Goal: Task Accomplishment & Management: Manage account settings

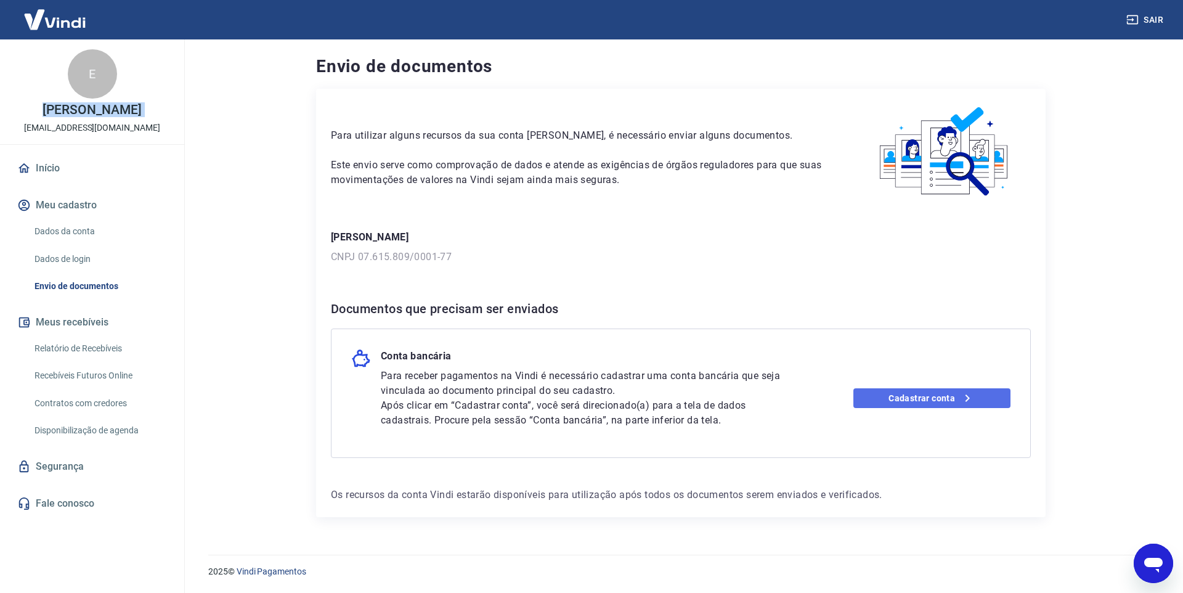
click at [916, 398] on link "Cadastrar conta" at bounding box center [932, 398] width 158 height 20
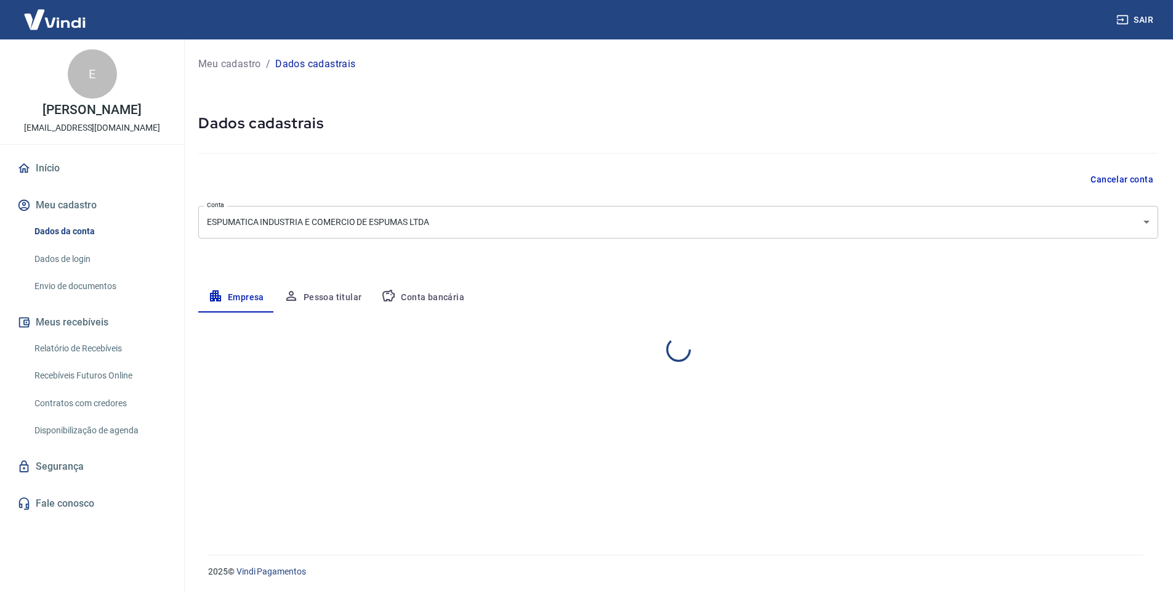
select select "SP"
select select "business"
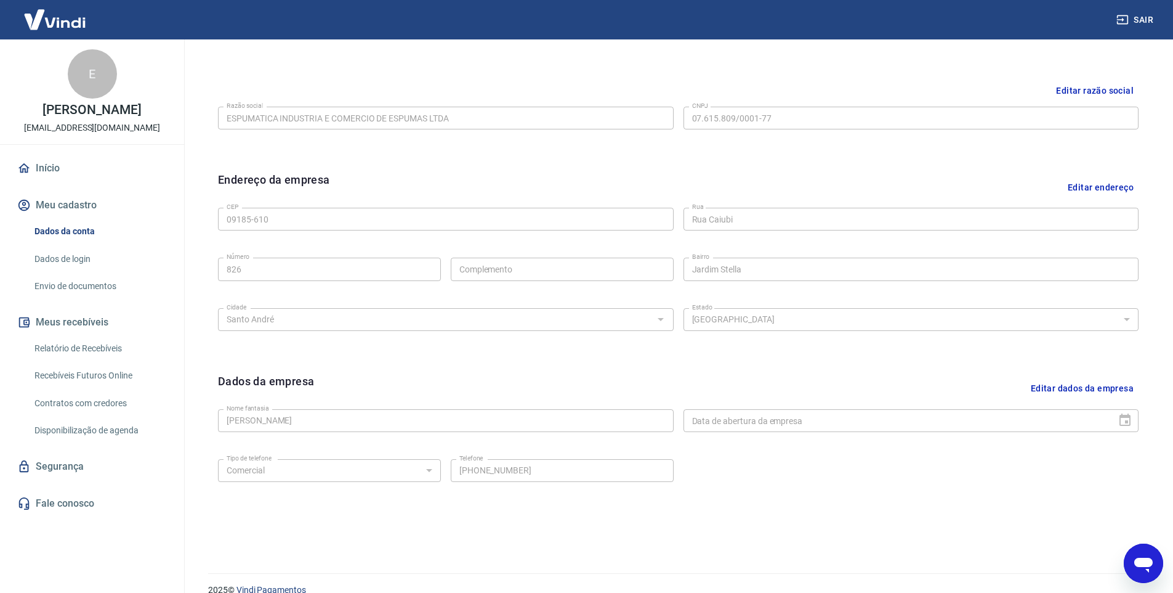
scroll to position [185, 0]
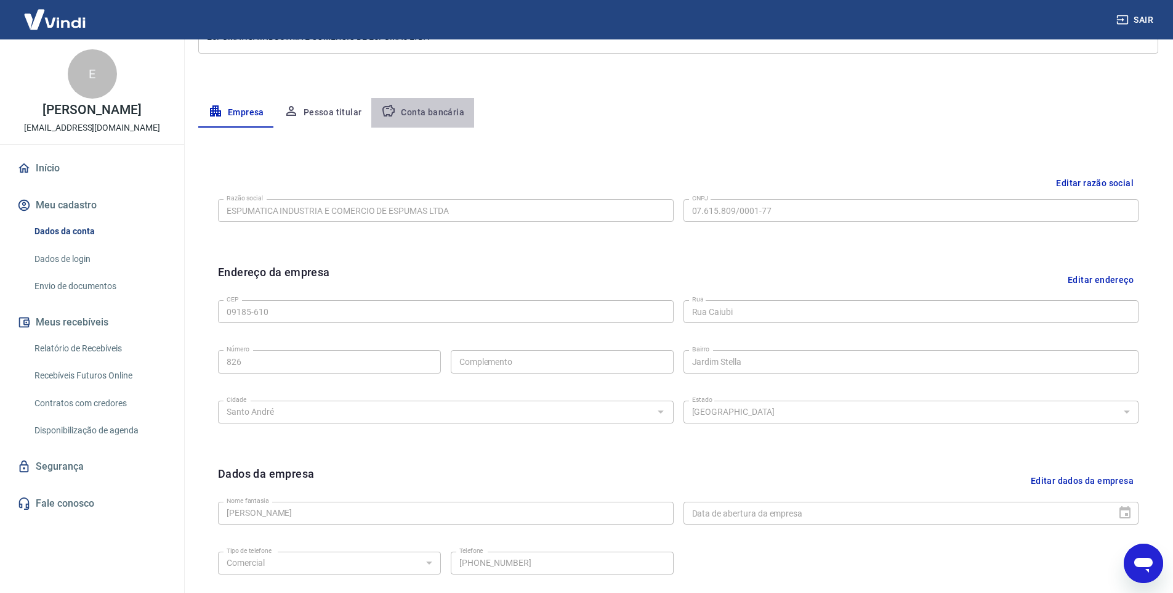
drag, startPoint x: 436, startPoint y: 114, endPoint x: 440, endPoint y: 123, distance: 10.2
click at [436, 114] on button "Conta bancária" at bounding box center [422, 113] width 103 height 30
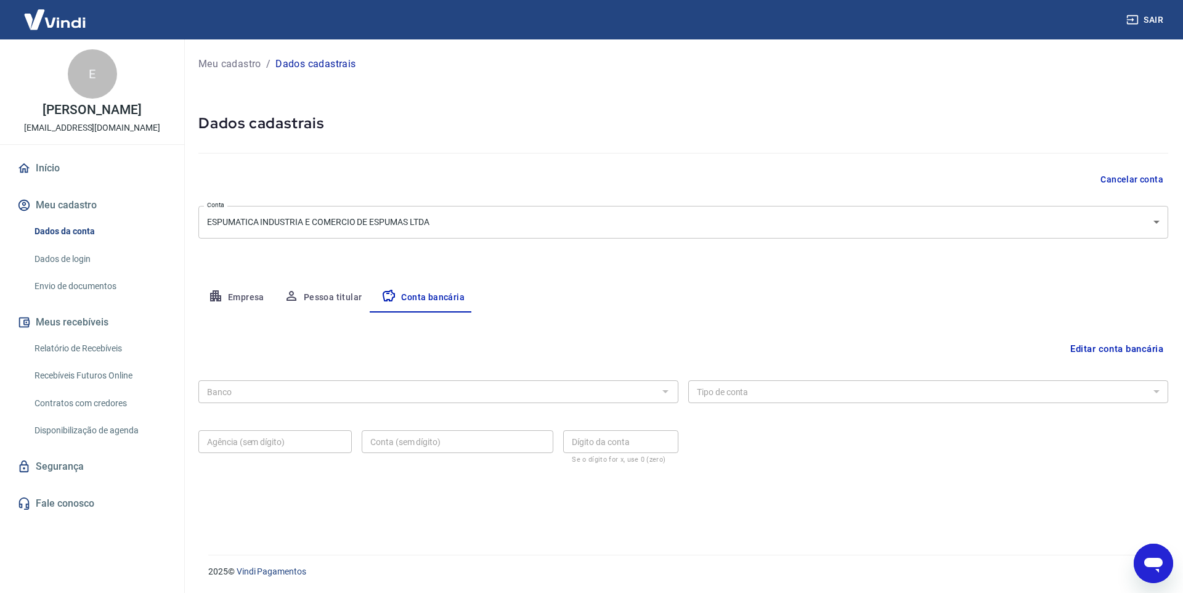
click at [1090, 344] on button "Editar conta bancária" at bounding box center [1116, 348] width 103 height 23
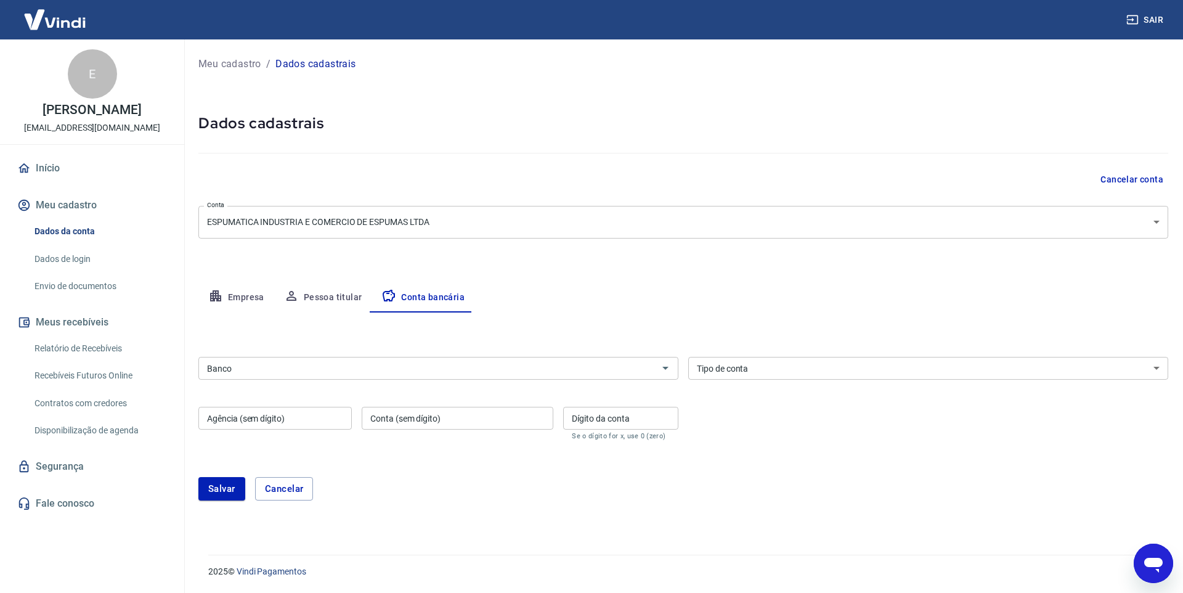
click at [508, 407] on input "Conta (sem dígito)" at bounding box center [458, 418] width 192 height 23
click at [476, 363] on input "Banco" at bounding box center [428, 367] width 452 height 15
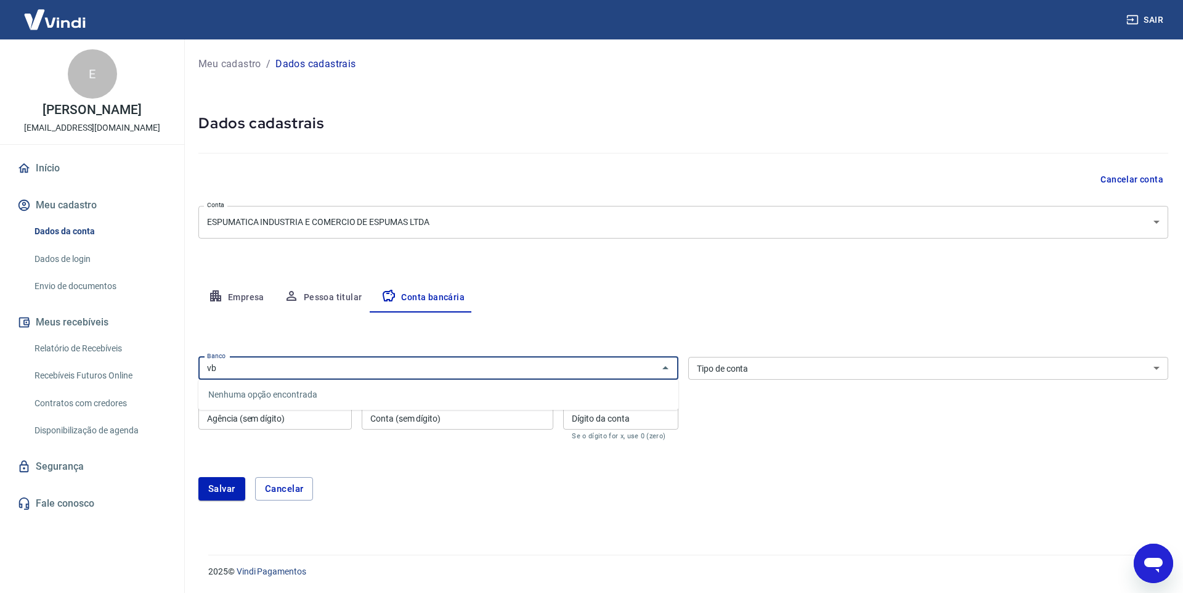
type input "v"
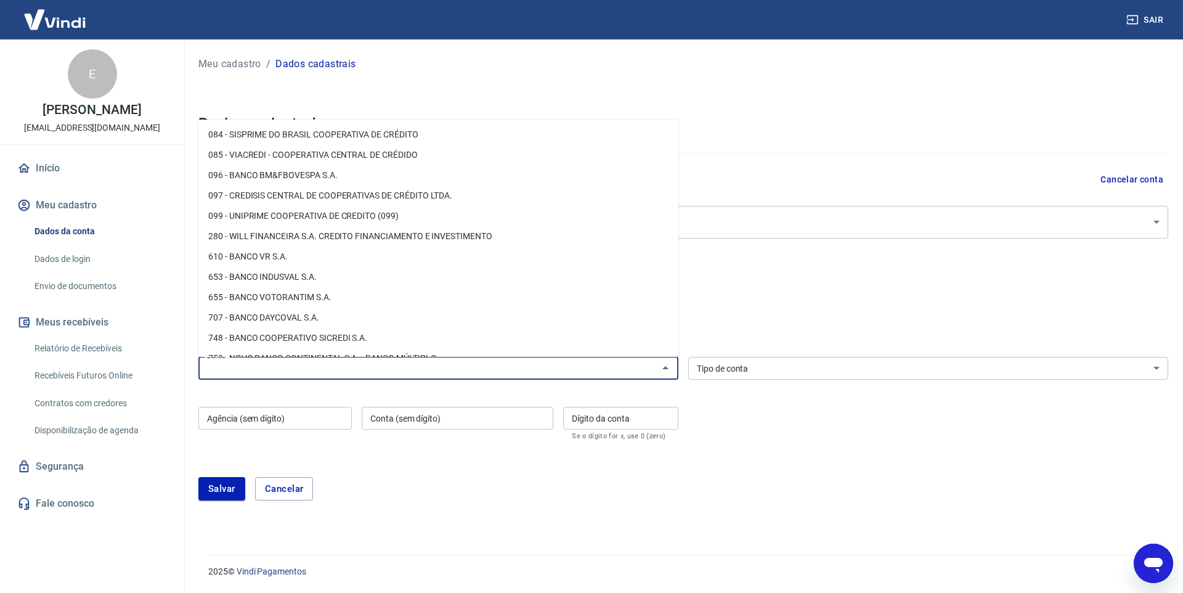
type input "v"
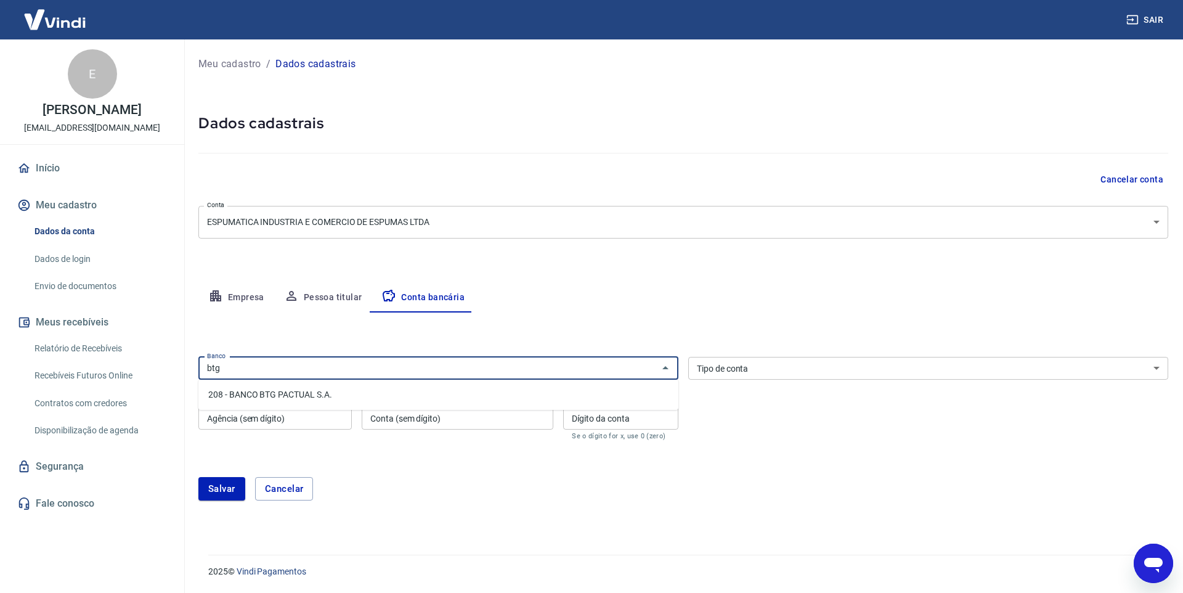
click at [383, 397] on li "208 - BANCO BTG PACTUAL S.A." at bounding box center [438, 394] width 480 height 20
type input "208 - BANCO BTG PACTUAL S.A."
click at [744, 366] on div "Tipo de conta Conta Corrente Conta Poupança Tipo de conta" at bounding box center [928, 368] width 480 height 23
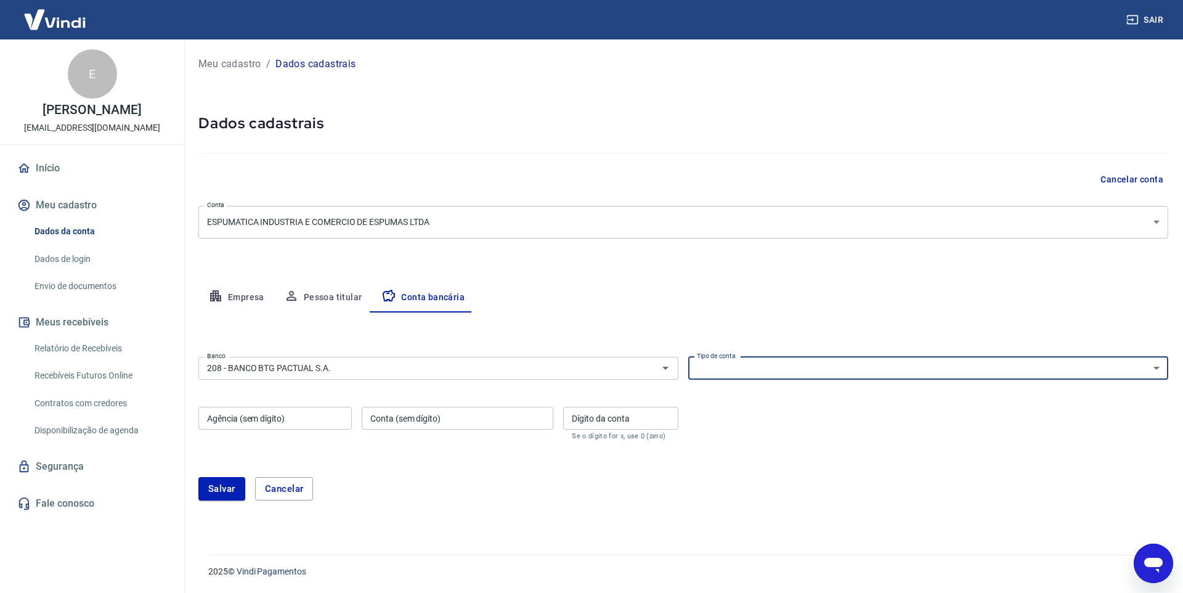
select select "1"
click at [688, 357] on select "Conta Corrente Conta Poupança" at bounding box center [928, 368] width 480 height 23
drag, startPoint x: 302, startPoint y: 418, endPoint x: 314, endPoint y: 420, distance: 11.2
click at [309, 420] on input "Agência (sem dígito)" at bounding box center [274, 418] width 153 height 23
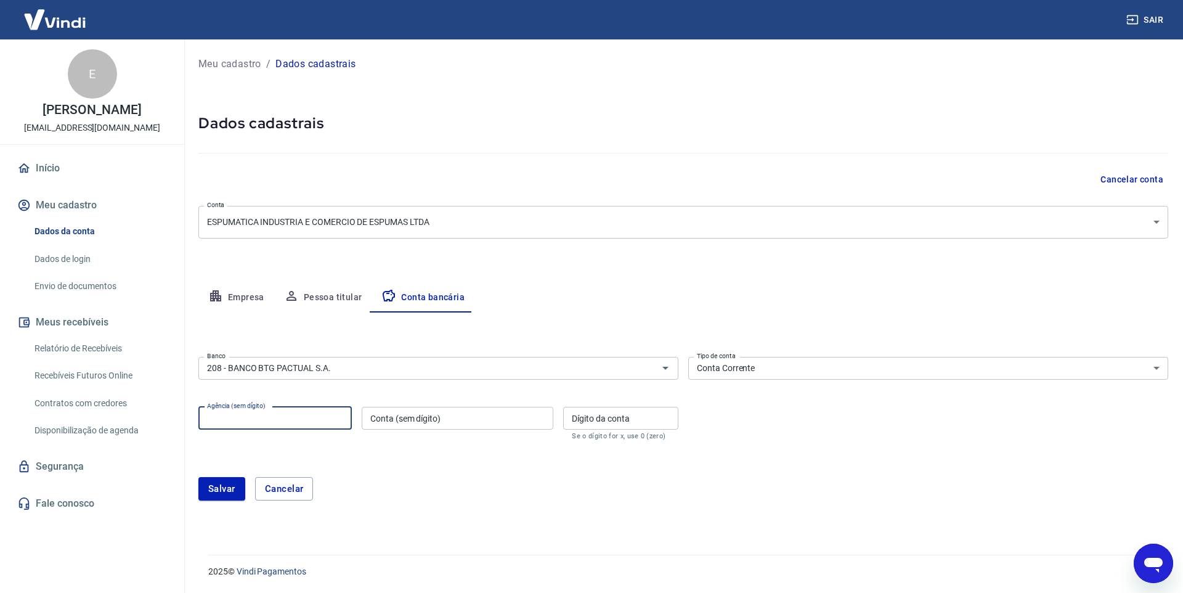
paste input "0050"
type input "0050"
click at [427, 414] on div "Conta (sem dígito) Conta (sem dígito)" at bounding box center [458, 423] width 192 height 33
paste input "811710-6"
click at [380, 461] on form "Banco 208 - BANCO BTG PACTUAL S.A. Banco Tipo de conta Conta Corrente Conta Pou…" at bounding box center [682, 433] width 969 height 163
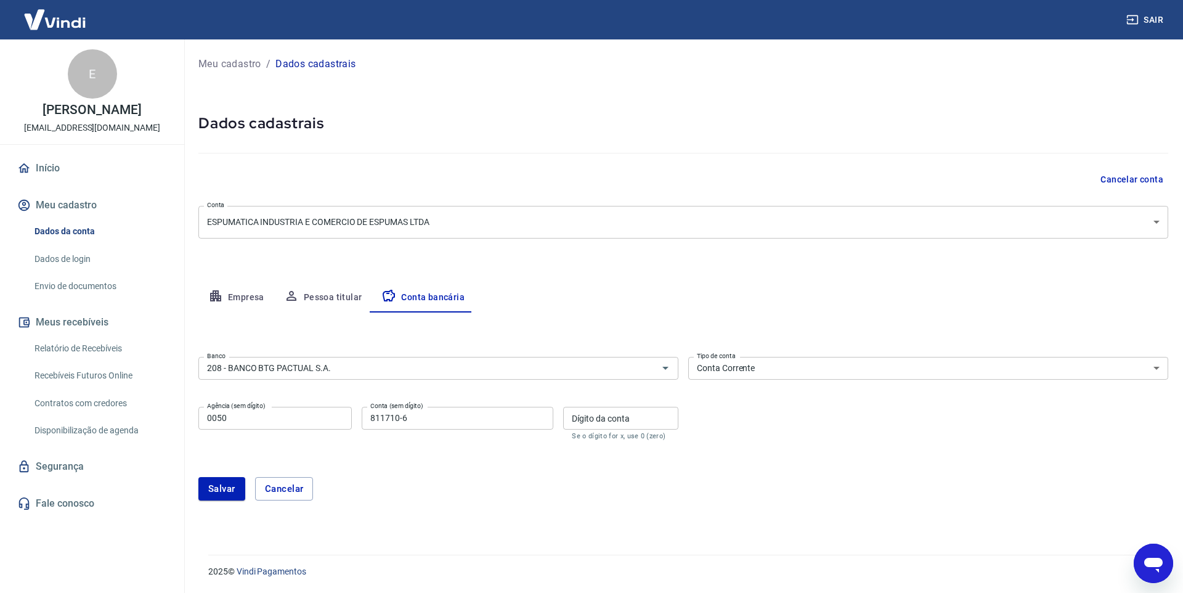
click at [435, 423] on input "811710-6" at bounding box center [458, 418] width 192 height 23
type input "811710"
type input "6"
drag, startPoint x: 410, startPoint y: 482, endPoint x: 400, endPoint y: 485, distance: 10.3
click at [410, 482] on div "Salvar Cancelar" at bounding box center [682, 488] width 969 height 23
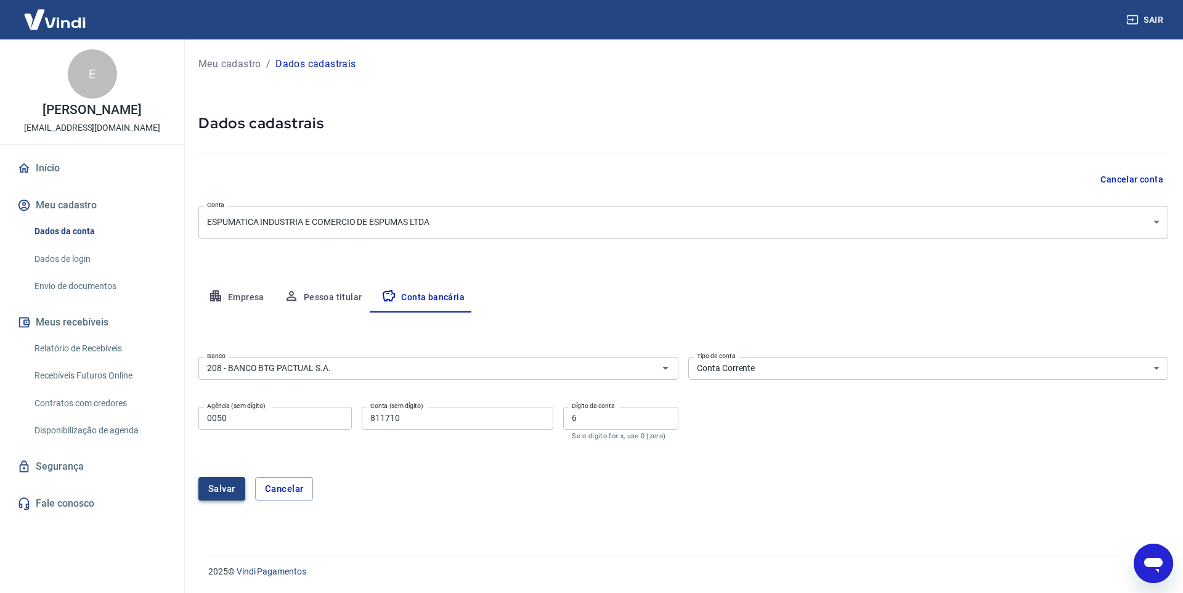
click at [214, 498] on button "Salvar" at bounding box center [221, 488] width 47 height 23
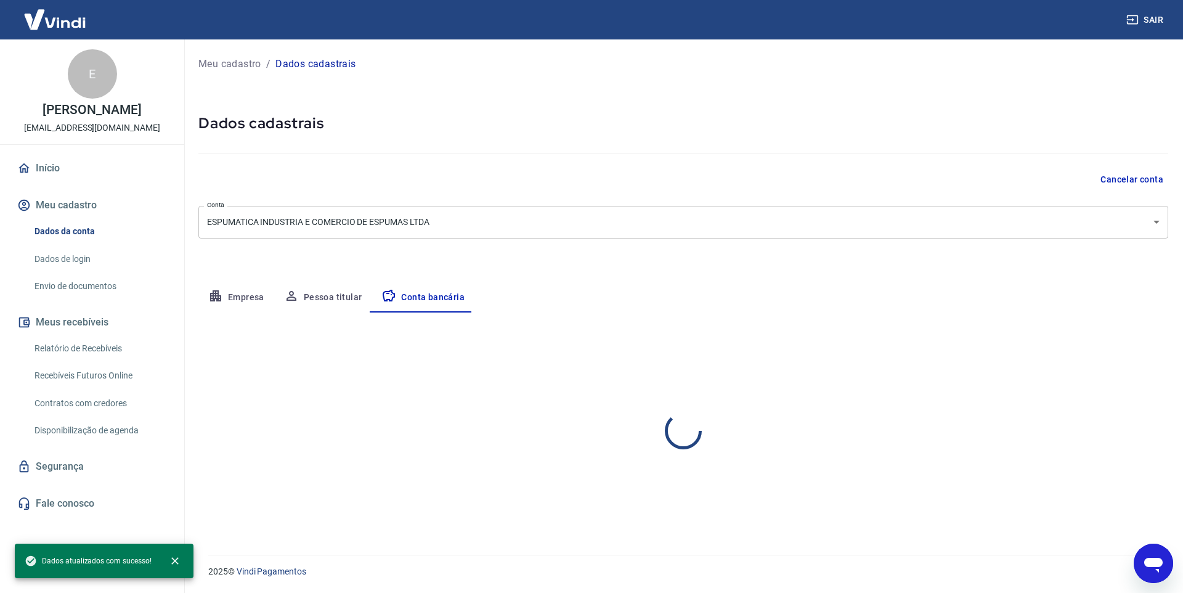
select select "1"
click at [249, 296] on button "Empresa" at bounding box center [236, 298] width 76 height 30
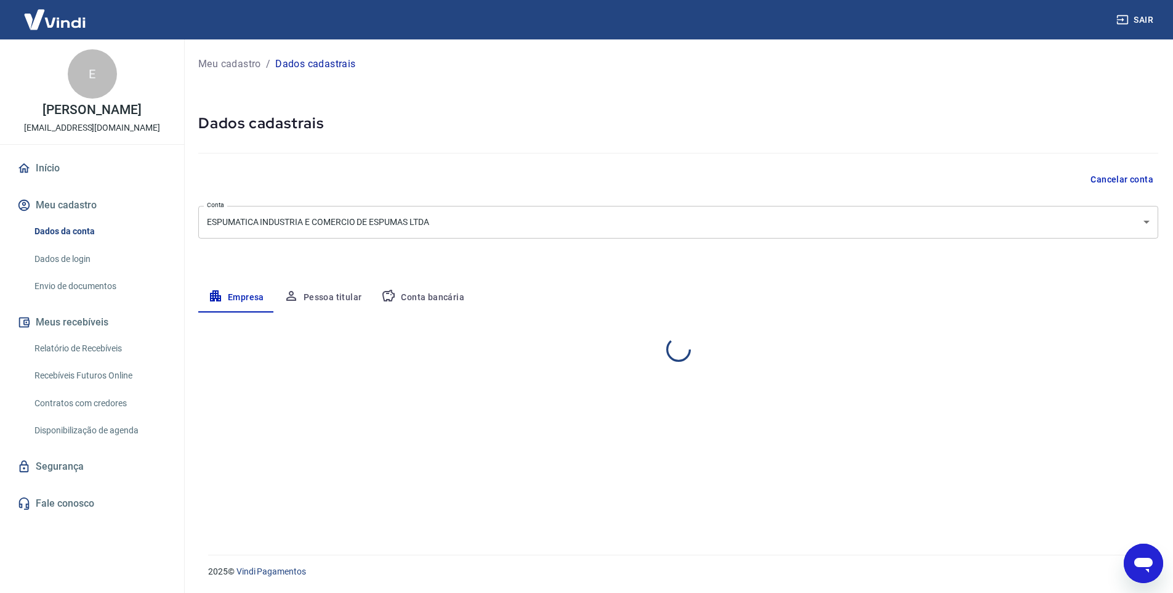
select select "SP"
select select "business"
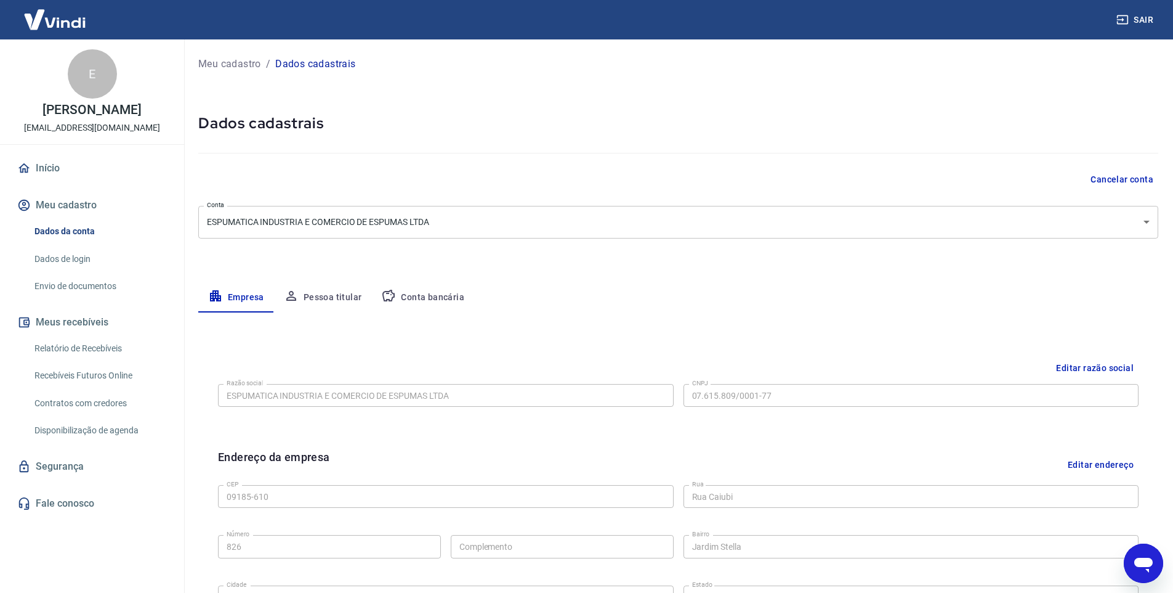
scroll to position [16, 0]
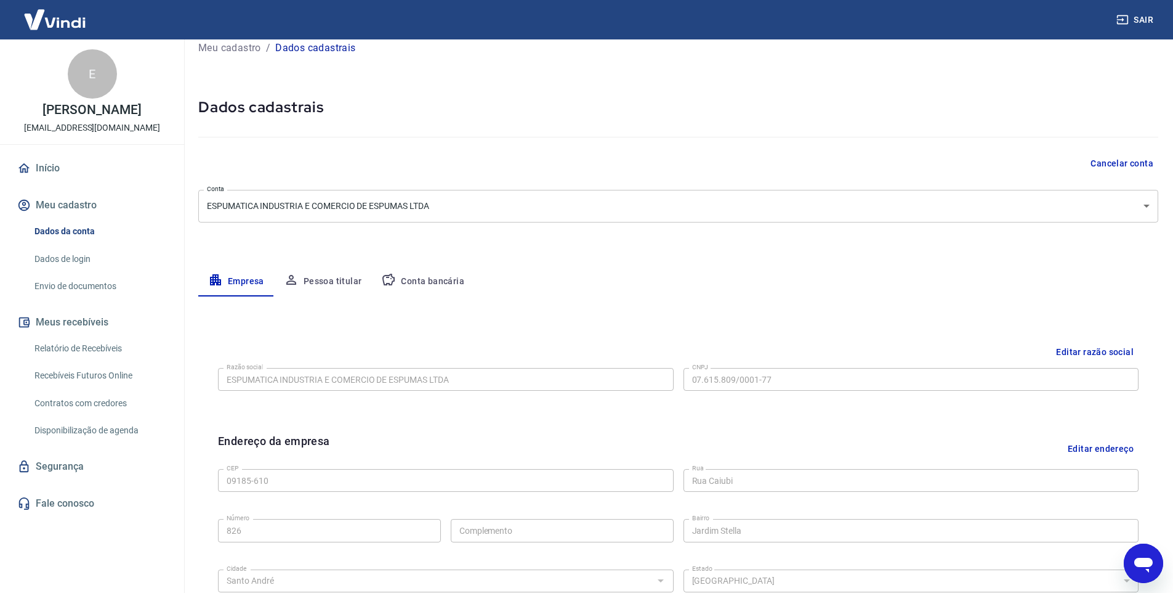
click at [411, 279] on button "Conta bancária" at bounding box center [422, 282] width 103 height 30
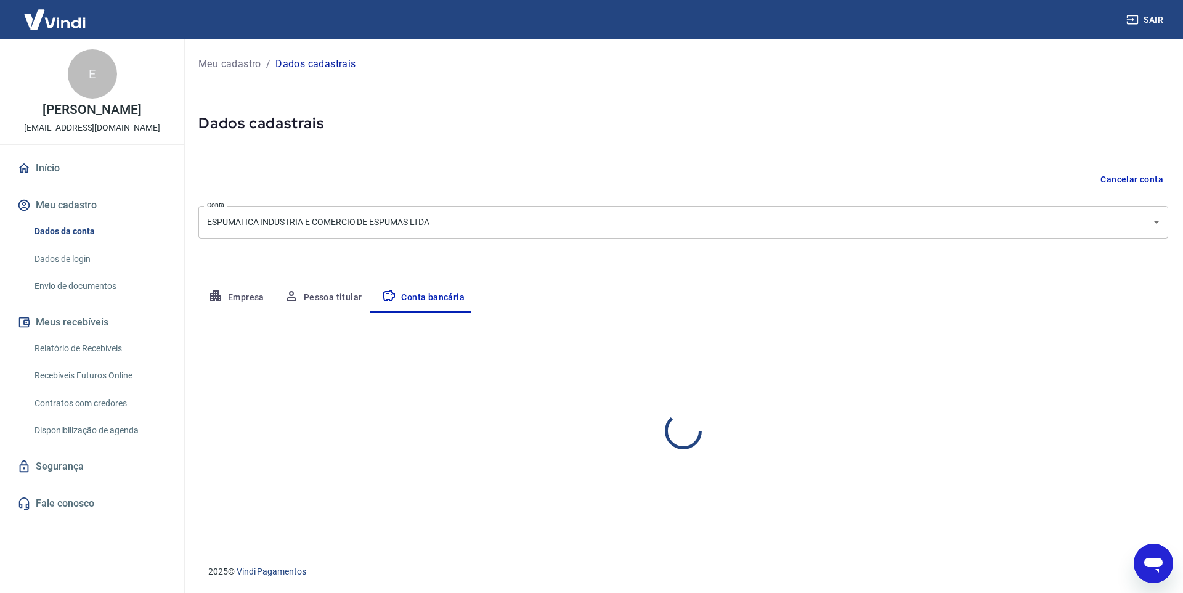
select select "1"
click at [83, 281] on link "Envio de documentos" at bounding box center [100, 285] width 140 height 25
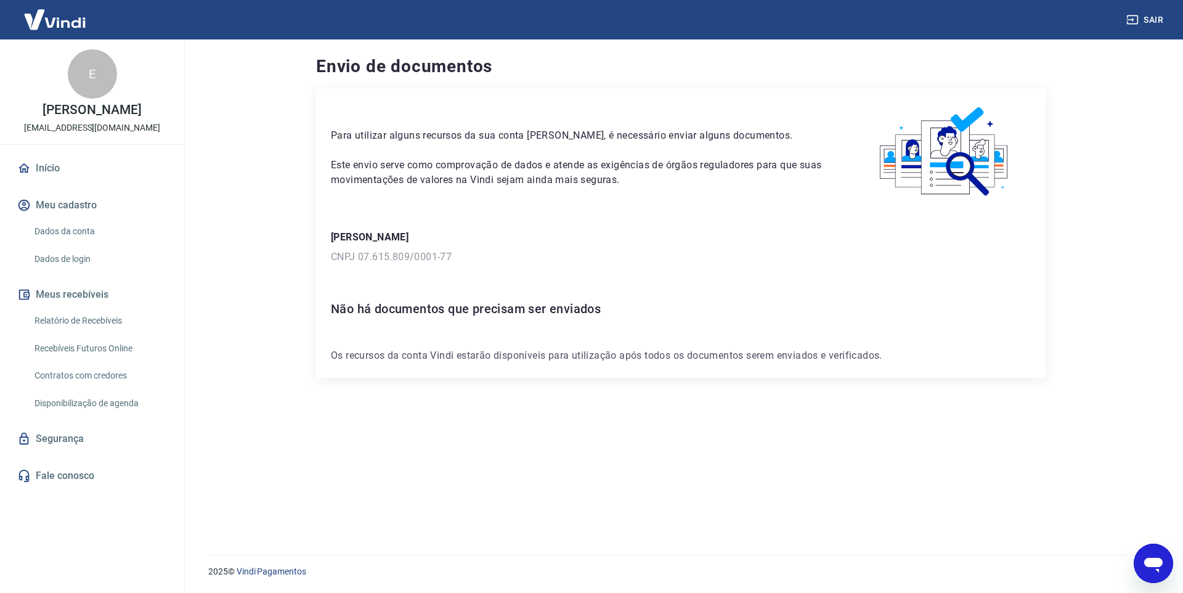
click at [80, 177] on link "Início" at bounding box center [92, 168] width 155 height 27
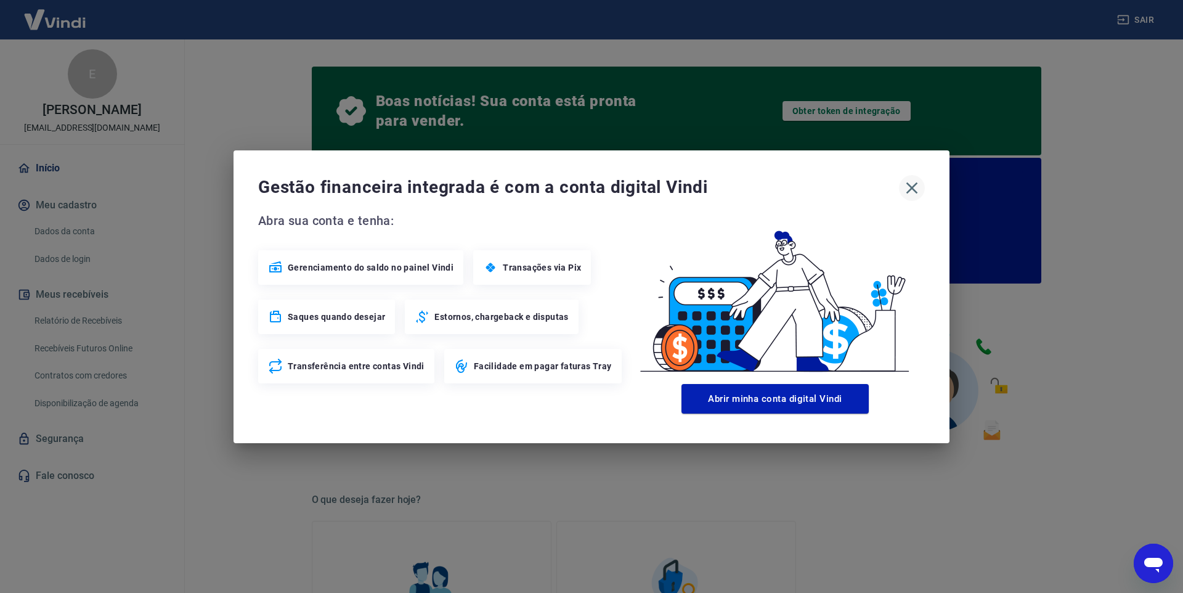
click at [914, 180] on icon "button" at bounding box center [912, 188] width 20 height 20
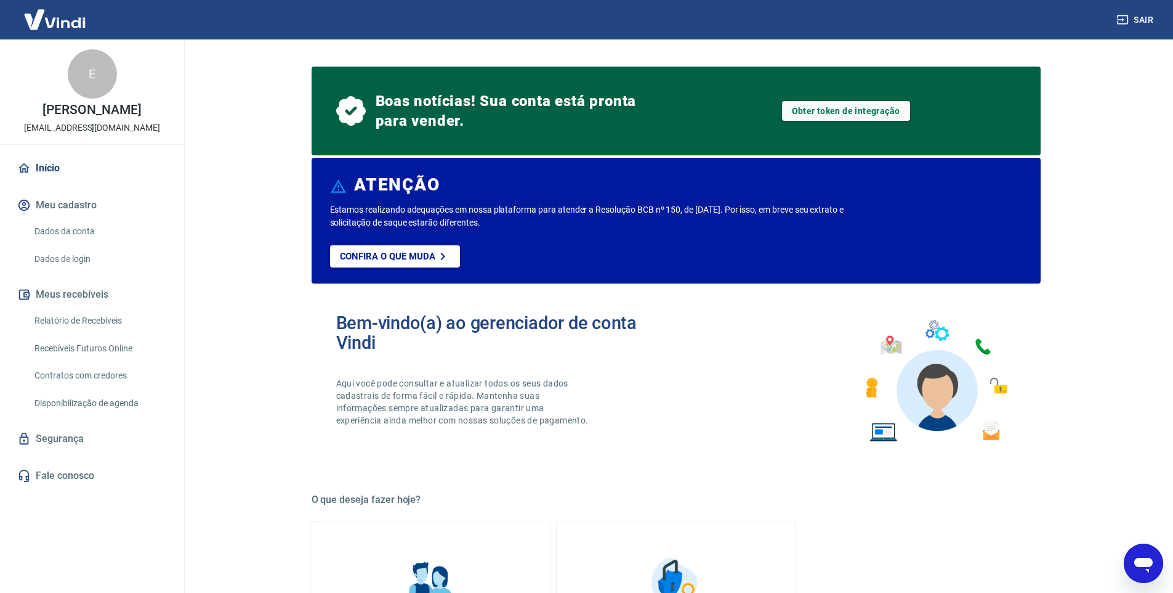
click at [861, 121] on div "Obter token de integração" at bounding box center [846, 110] width 158 height 59
click at [817, 113] on link "Obter token de integração" at bounding box center [846, 111] width 128 height 20
